Goal: Navigation & Orientation: Find specific page/section

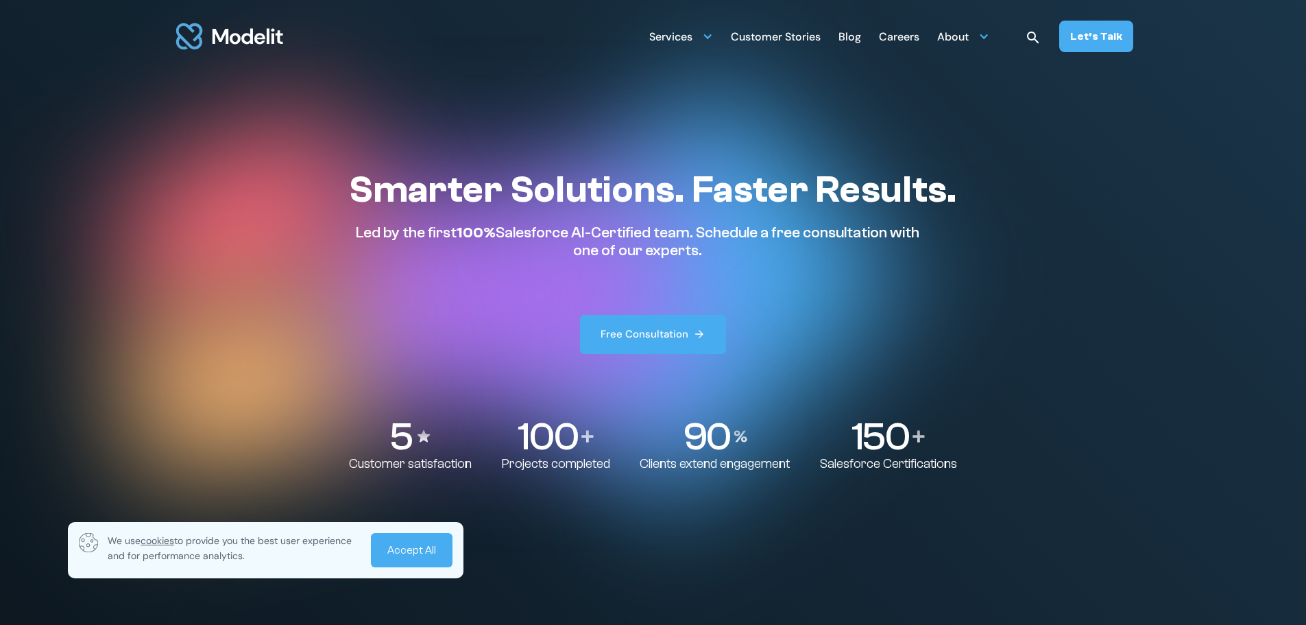
click at [418, 540] on link "Accept All" at bounding box center [412, 550] width 82 height 34
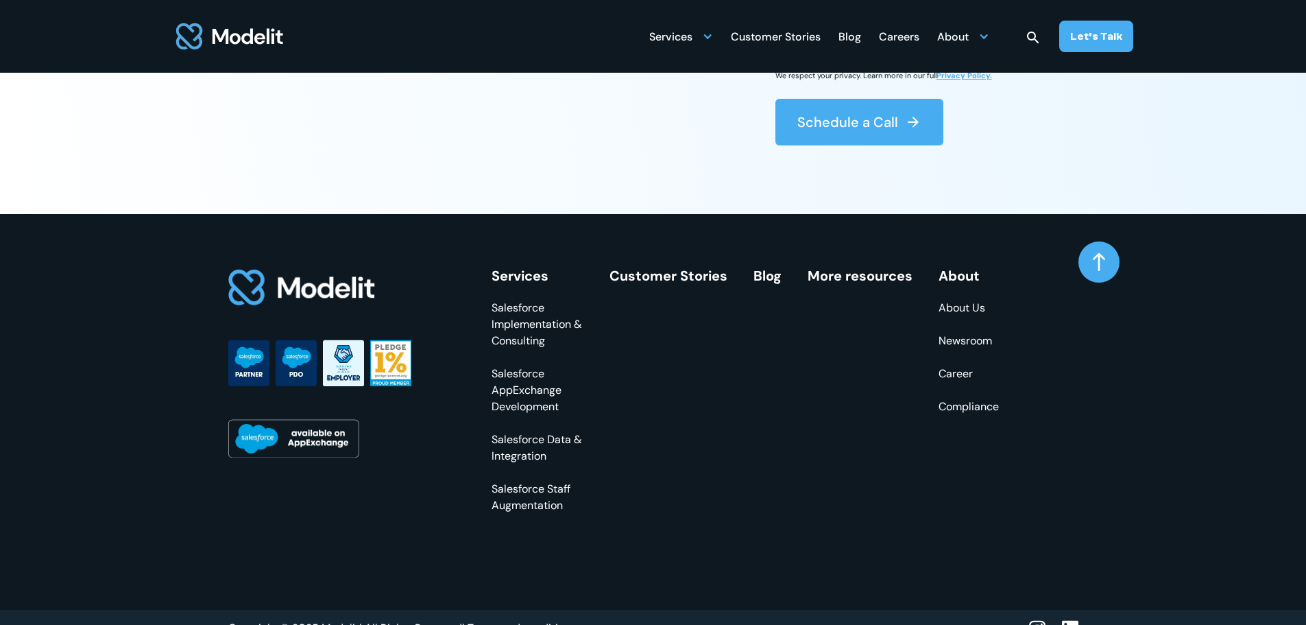
scroll to position [5305, 0]
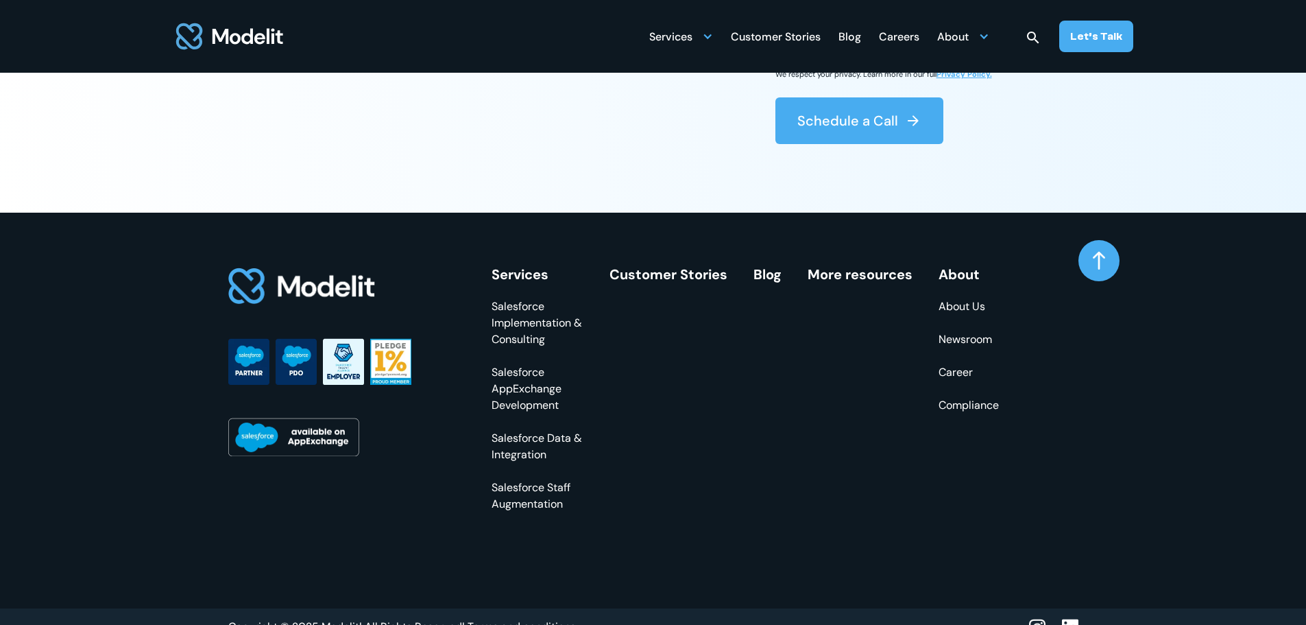
click at [526, 413] on link "Salesforce AppExchange Development" at bounding box center [538, 388] width 92 height 49
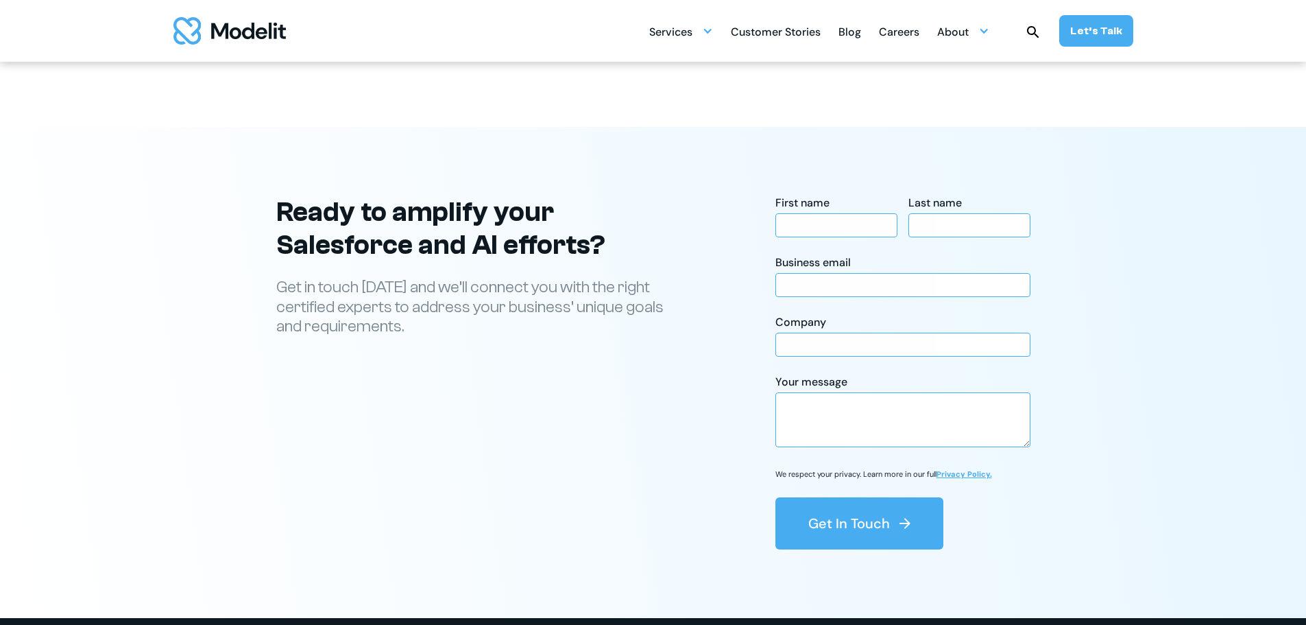
scroll to position [3595, 0]
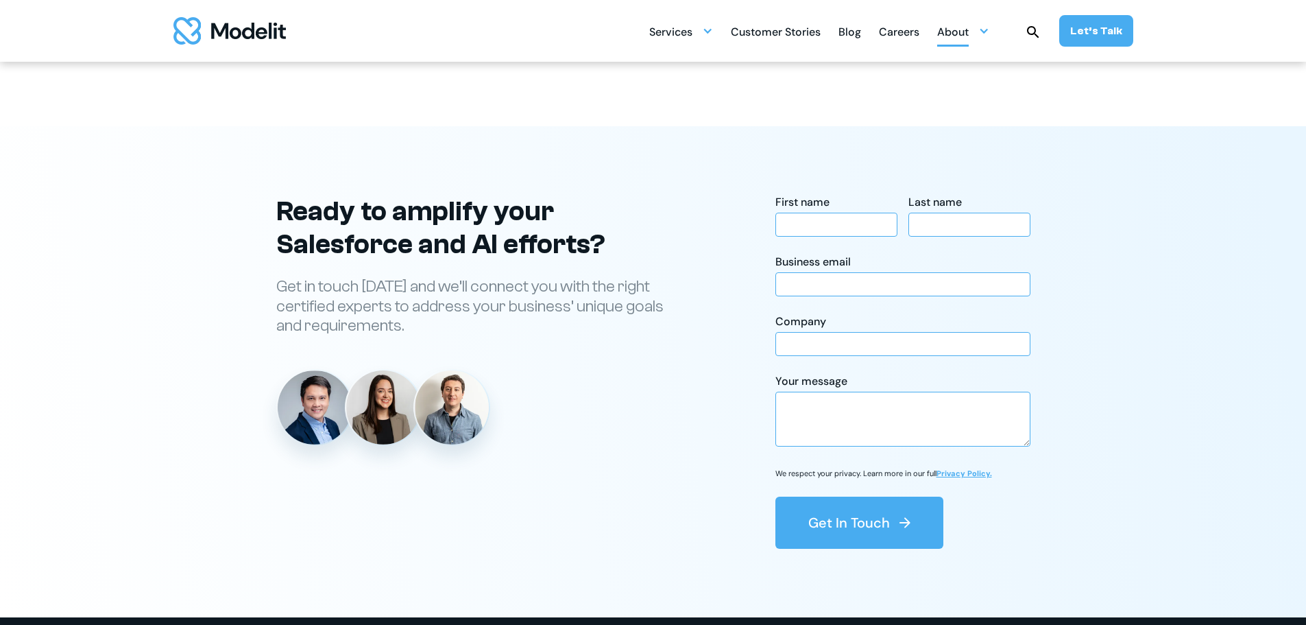
click at [965, 38] on div "About" at bounding box center [953, 33] width 32 height 27
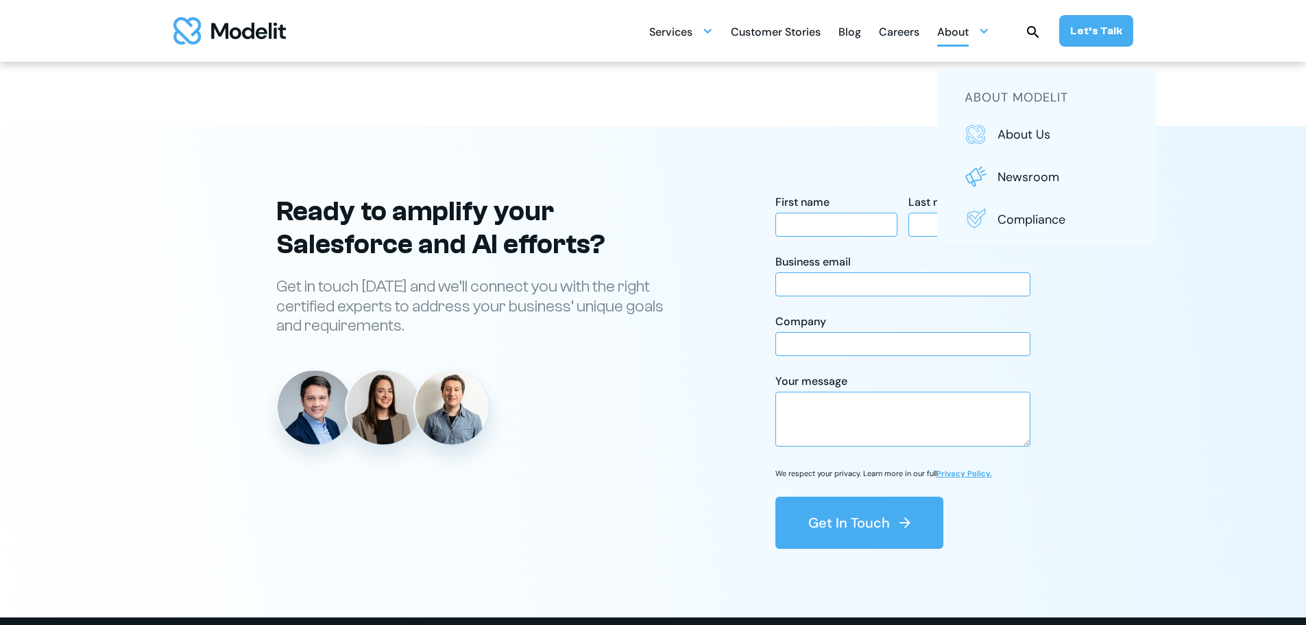
click at [852, 30] on div "Blog" at bounding box center [849, 33] width 23 height 27
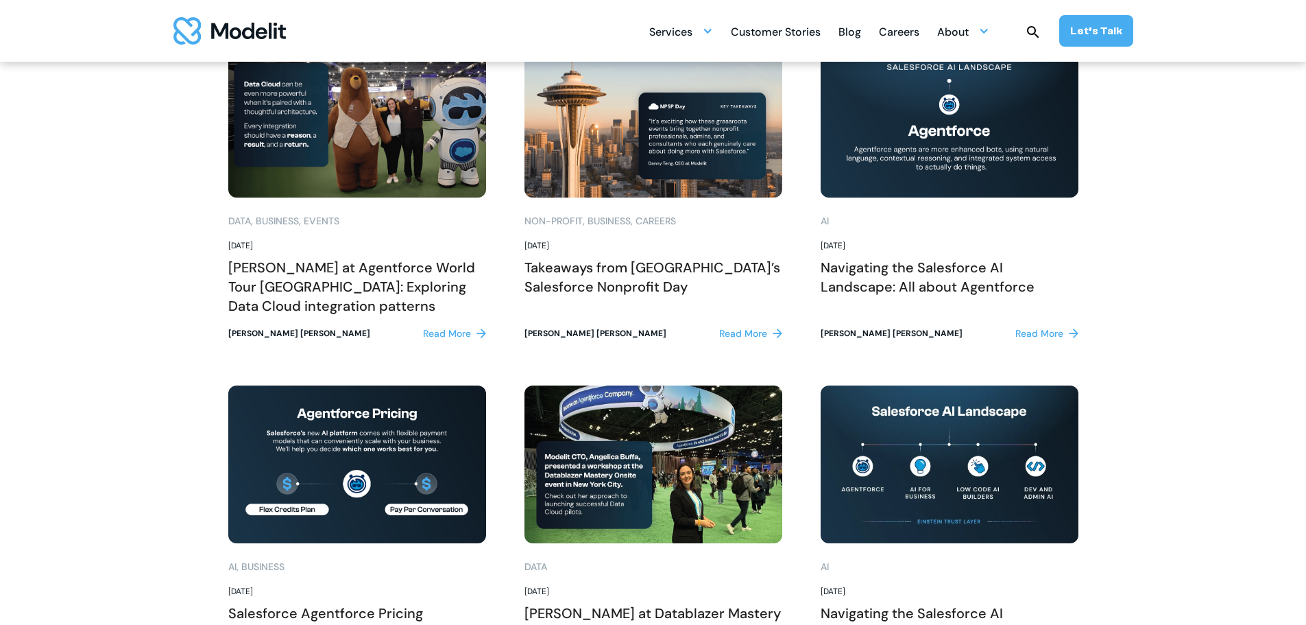
scroll to position [1340, 0]
